Goal: Information Seeking & Learning: Learn about a topic

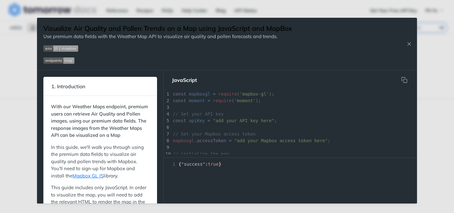
click at [428, 43] on div "Jump to Content Reference Recipes FAQs Help Center Blog API Status Recipes Refe…" at bounding box center [227, 106] width 454 height 213
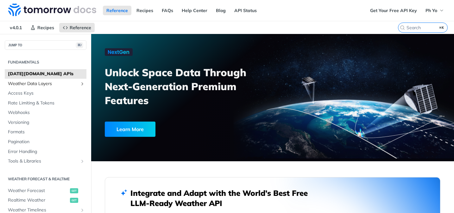
click at [60, 83] on span "Weather Data Layers" at bounding box center [43, 83] width 70 height 6
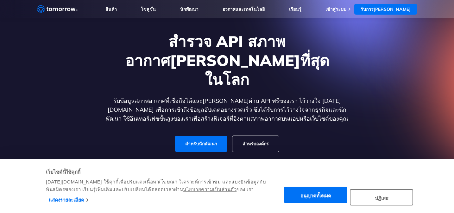
scroll to position [35, 0]
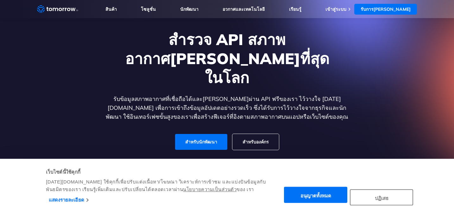
click at [384, 193] on button "ปฏิเสธ" at bounding box center [381, 197] width 63 height 16
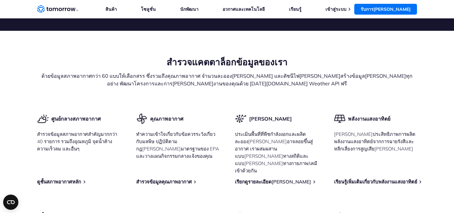
scroll to position [759, 0]
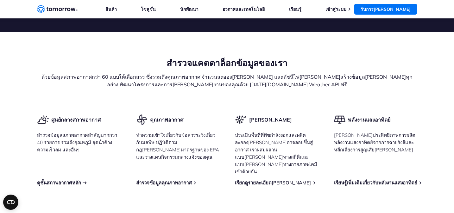
click at [67, 179] on font "ดูชั้นสภาพอากาศหลัก" at bounding box center [59, 182] width 44 height 6
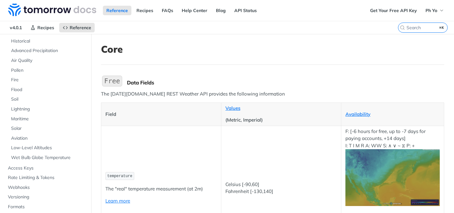
scroll to position [43, 0]
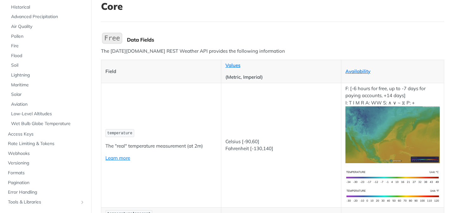
click at [119, 133] on span "temperature" at bounding box center [119, 133] width 25 height 4
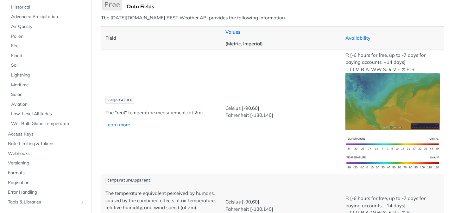
scroll to position [79, 0]
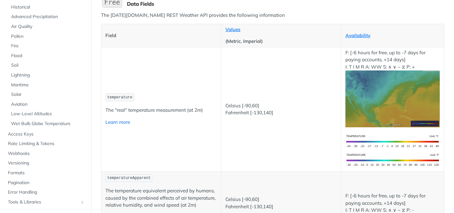
click at [120, 123] on link "Learn more" at bounding box center [118, 122] width 25 height 6
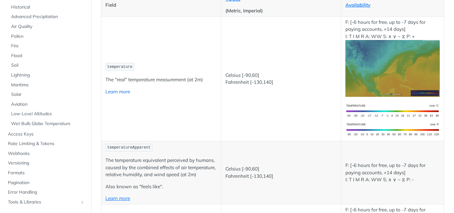
scroll to position [112, 0]
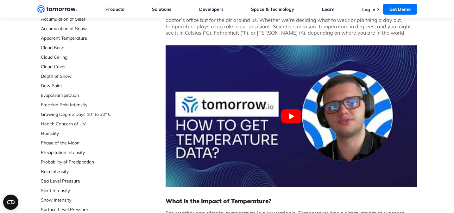
scroll to position [99, 0]
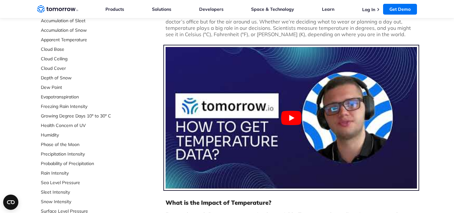
click at [304, 116] on button "Play Youtube video" at bounding box center [292, 117] width 252 height 141
